Goal: Transaction & Acquisition: Download file/media

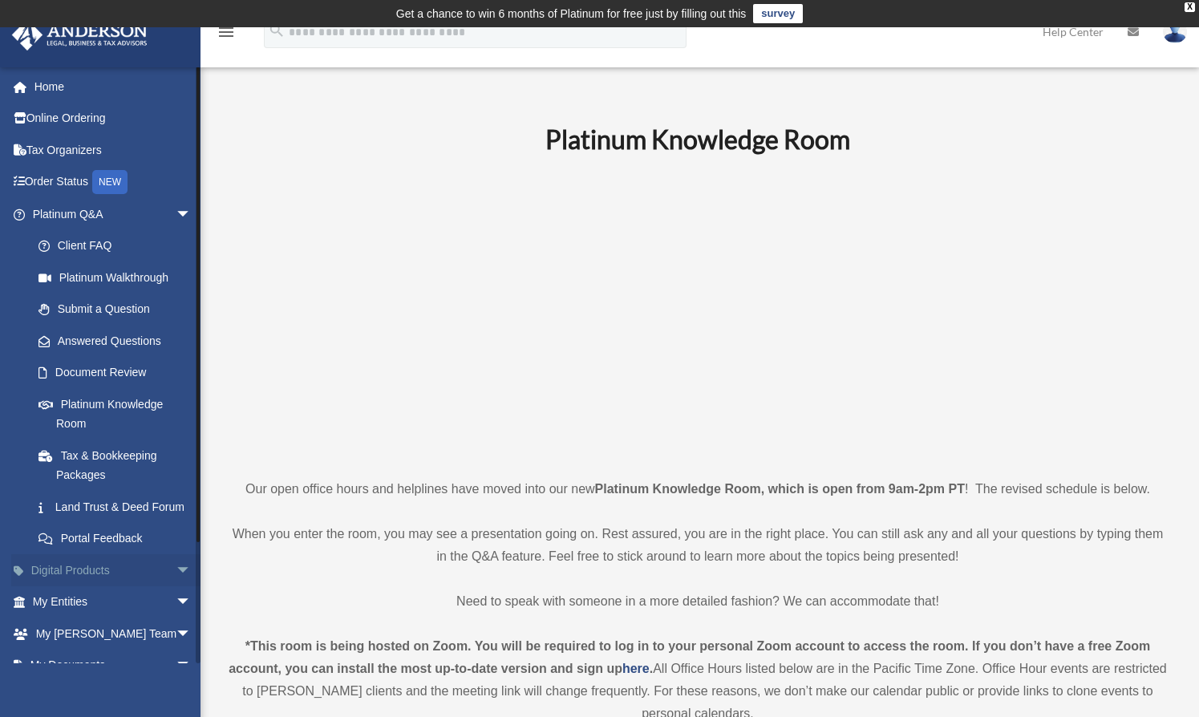
click at [176, 587] on span "arrow_drop_down" at bounding box center [192, 570] width 32 height 33
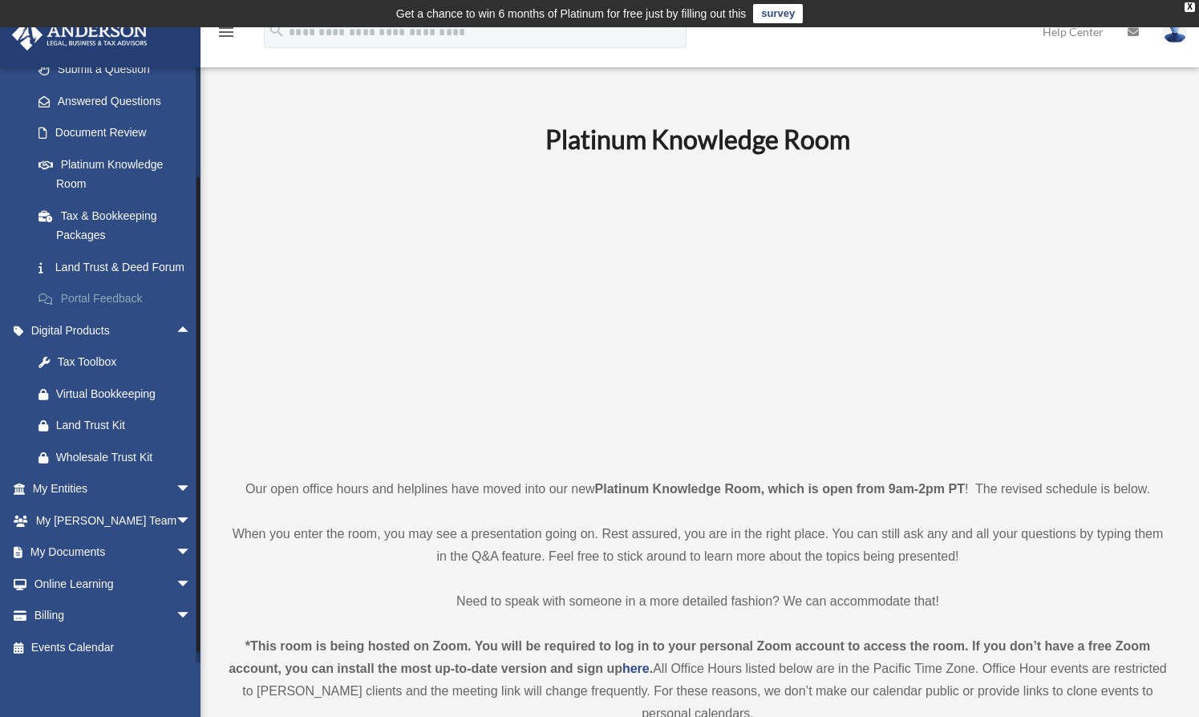
scroll to position [263, 0]
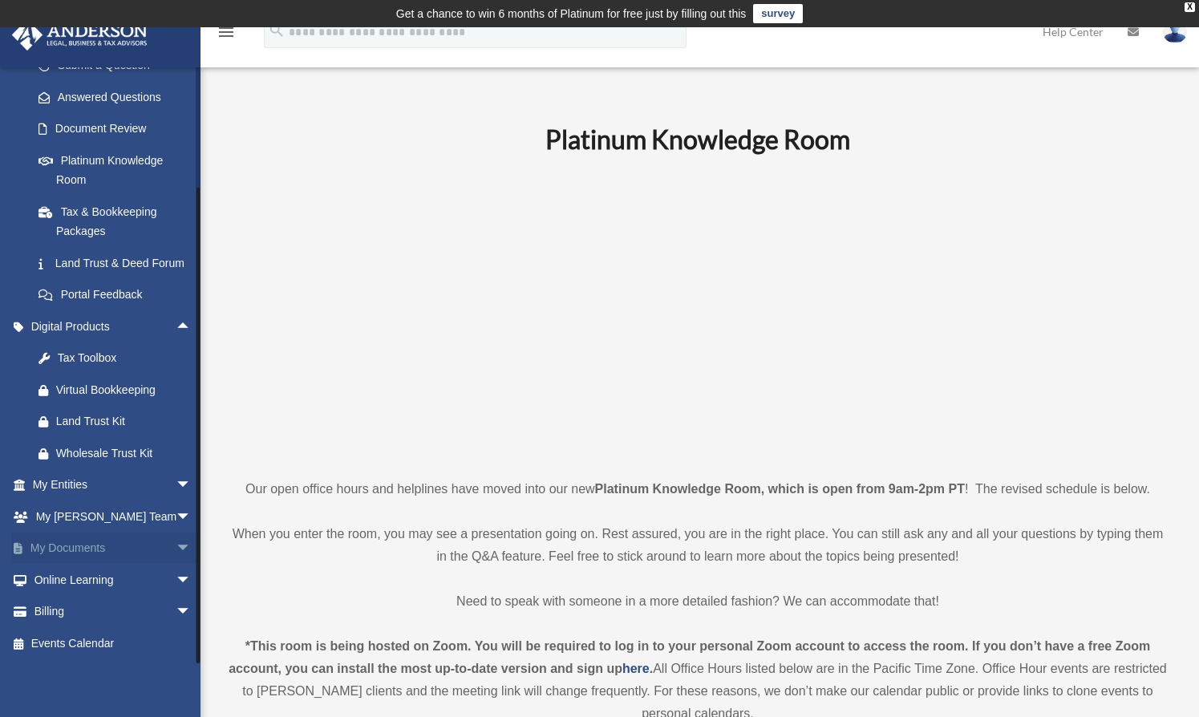
click at [176, 549] on span "arrow_drop_down" at bounding box center [192, 548] width 32 height 33
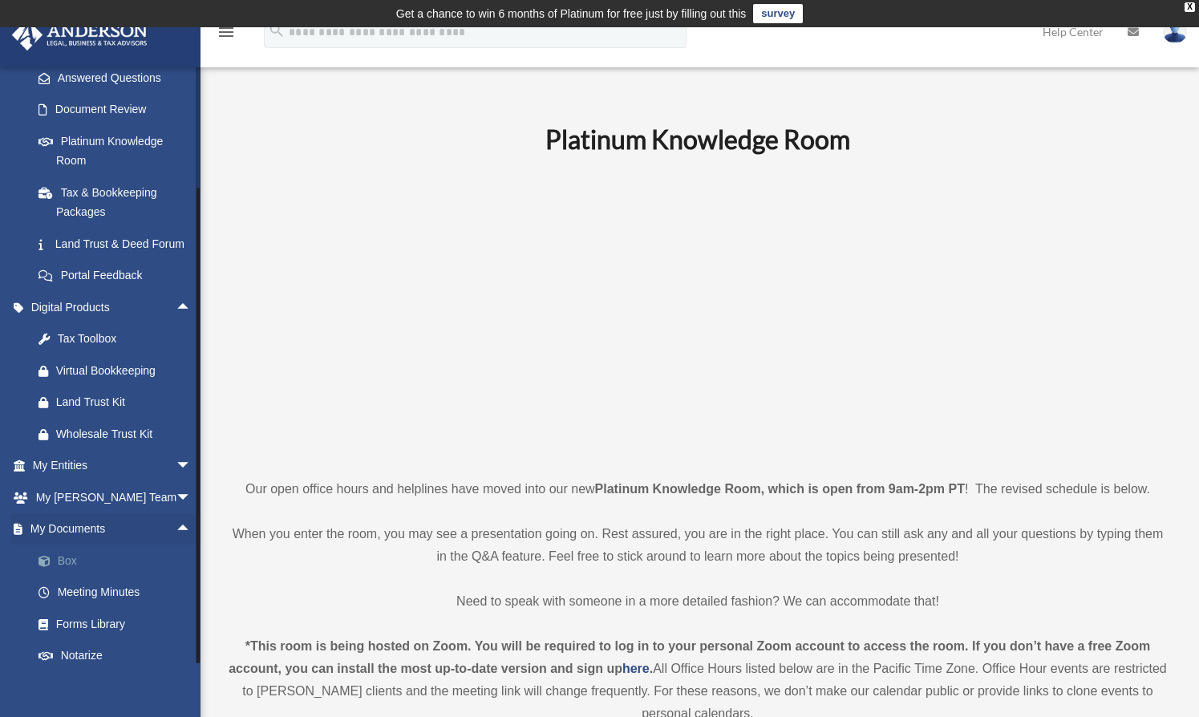
click at [73, 575] on link "Box" at bounding box center [118, 560] width 193 height 32
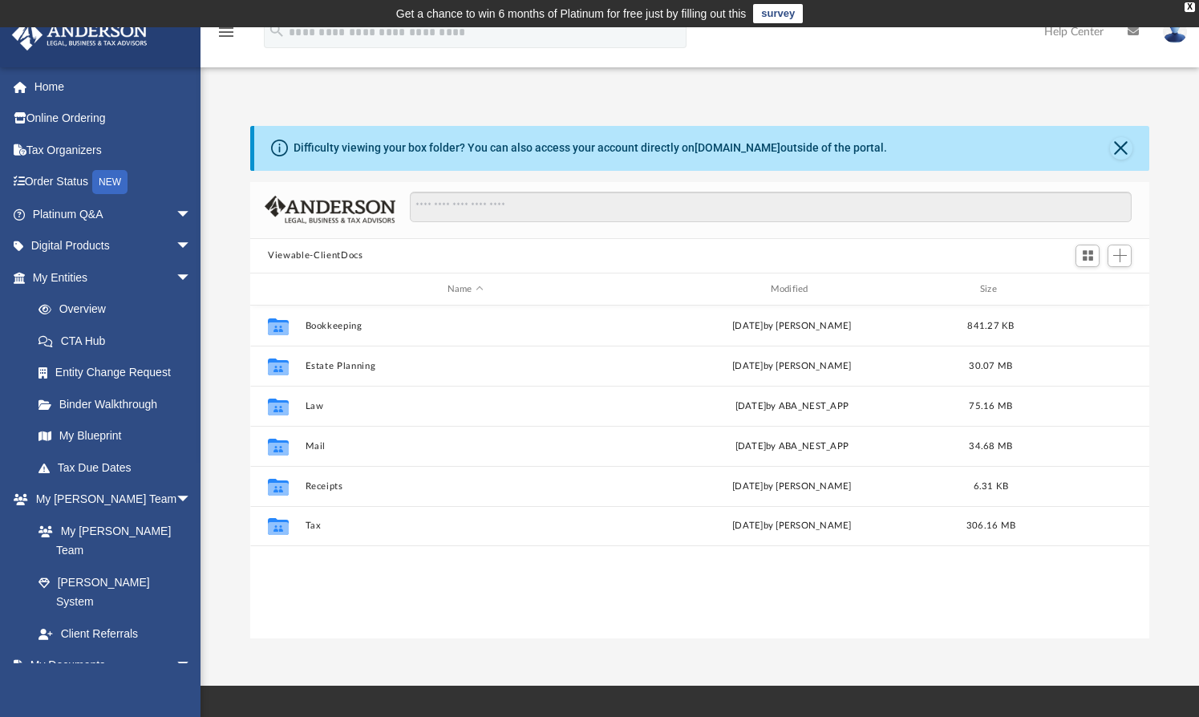
scroll to position [350, 883]
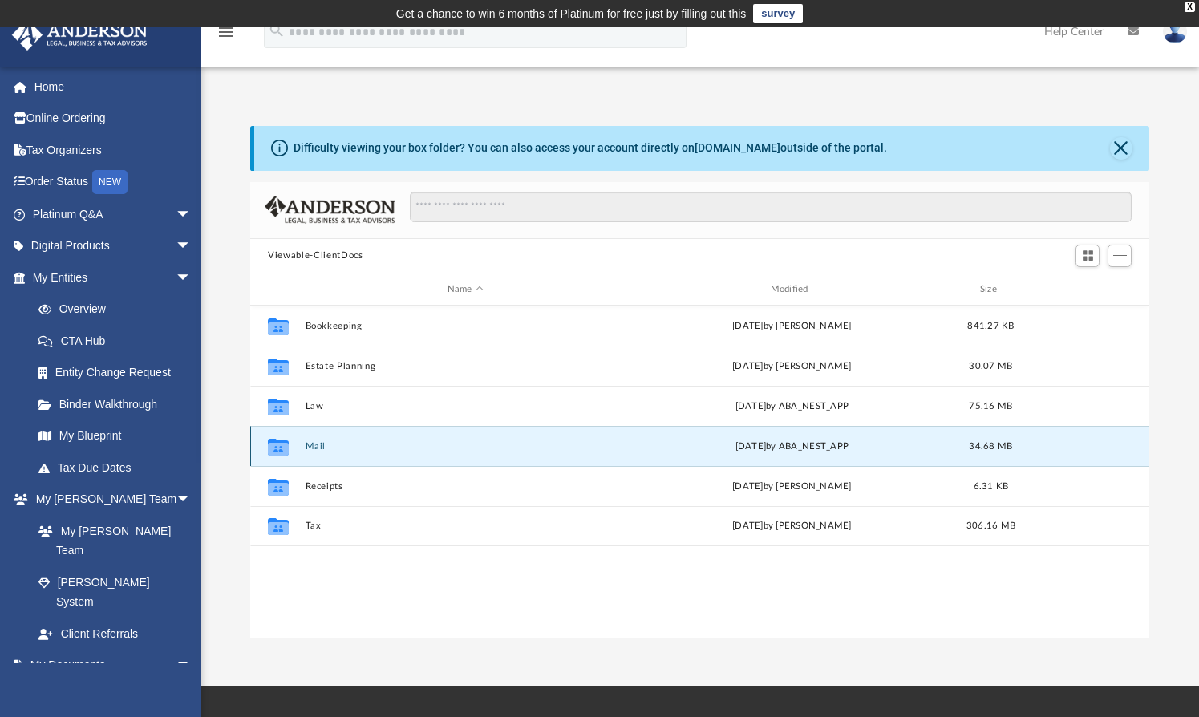
click at [318, 443] on button "Mail" at bounding box center [466, 446] width 320 height 10
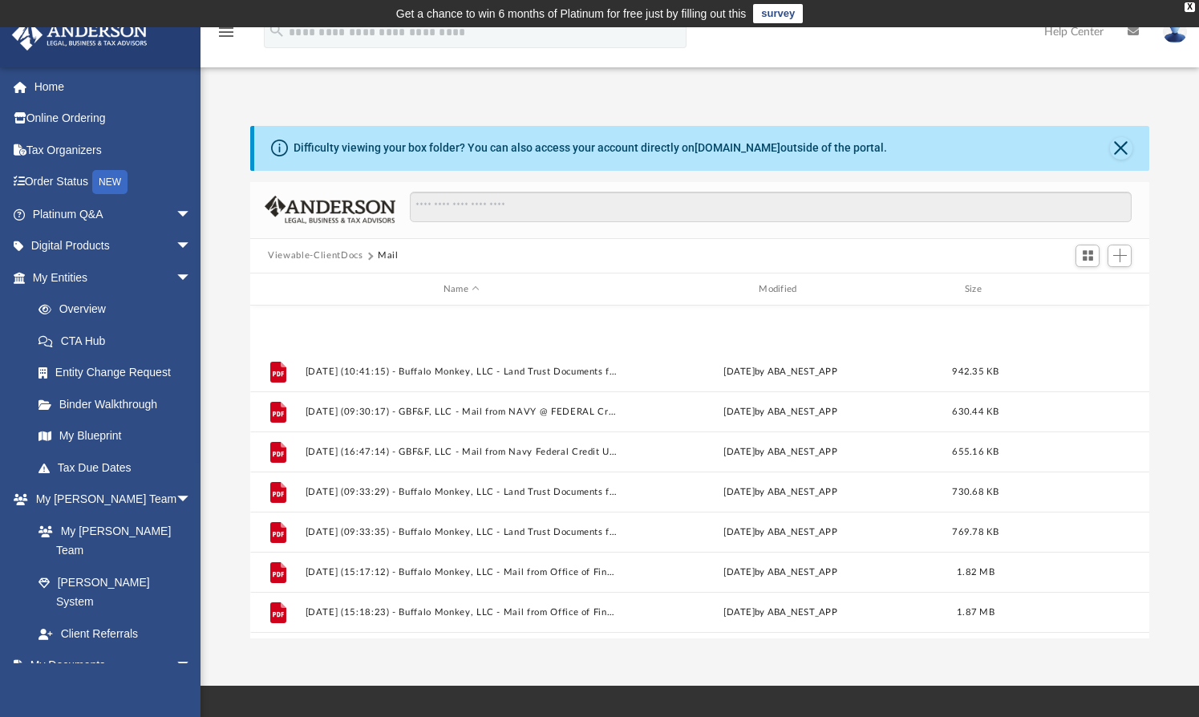
scroll to position [1272, 0]
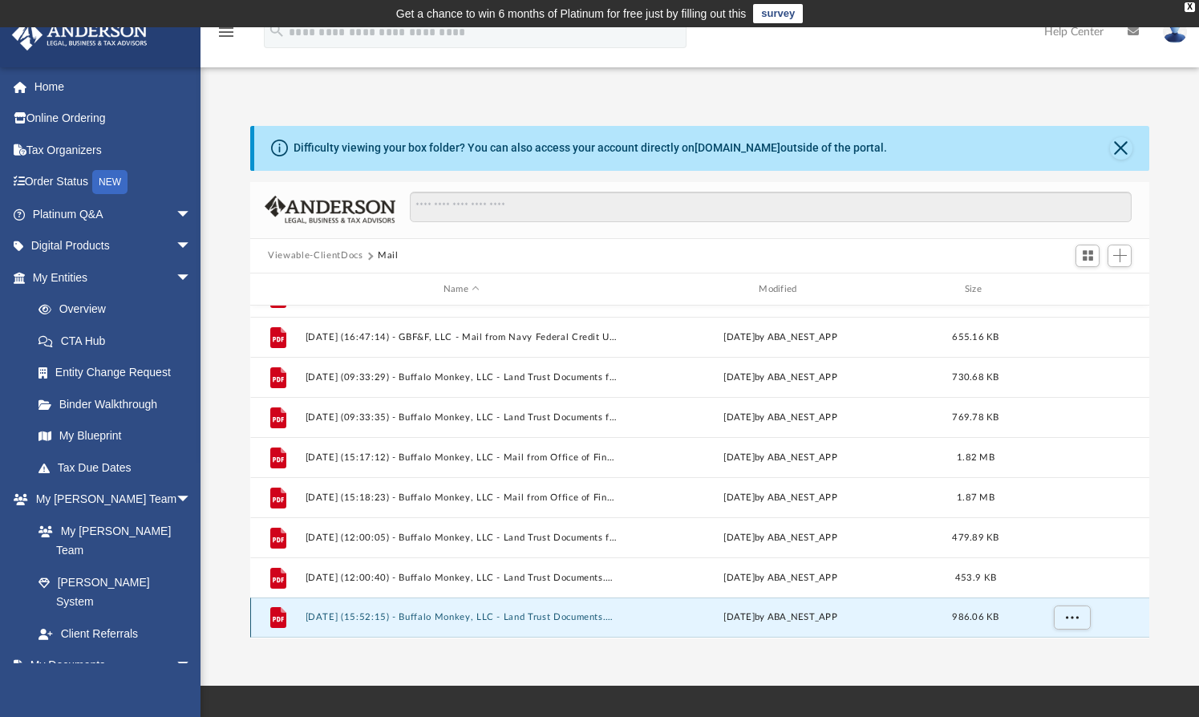
click at [431, 616] on button "[DATE] (15:52:15) - Buffalo Monkey, LLC - Land Trust Documents.pdf" at bounding box center [462, 618] width 312 height 10
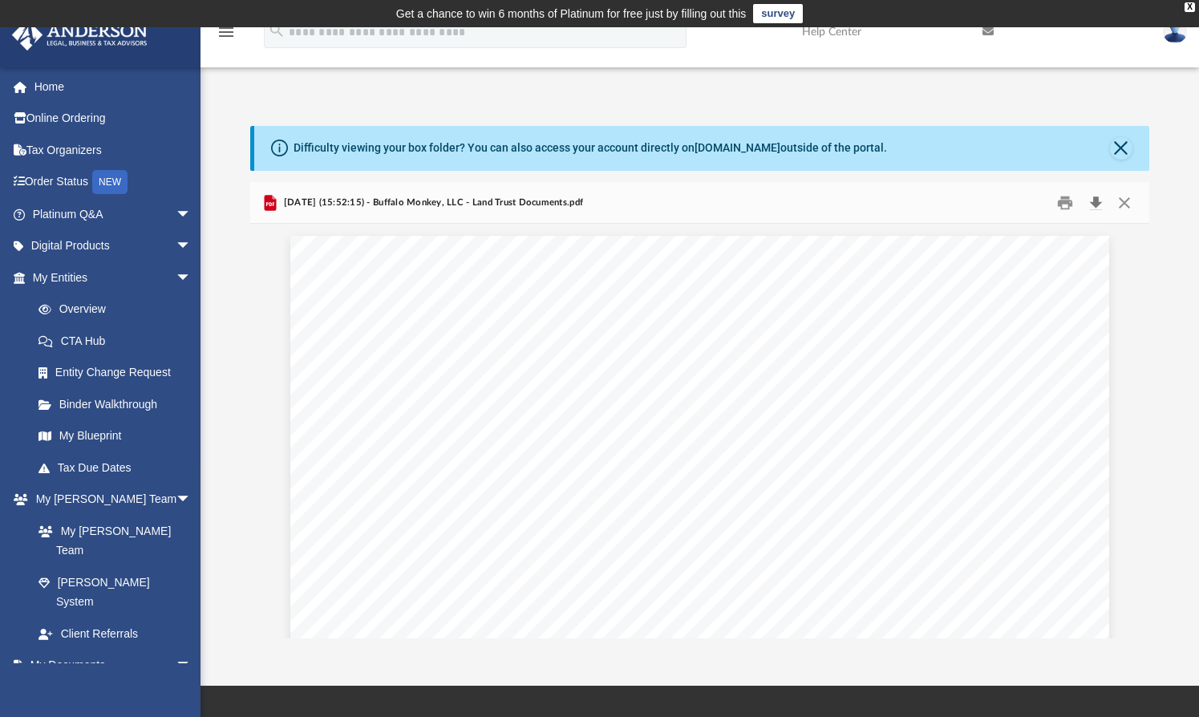
click at [1095, 200] on button "Download" at bounding box center [1095, 202] width 29 height 25
click at [1125, 209] on button "Close" at bounding box center [1123, 202] width 29 height 25
